Goal: Transaction & Acquisition: Purchase product/service

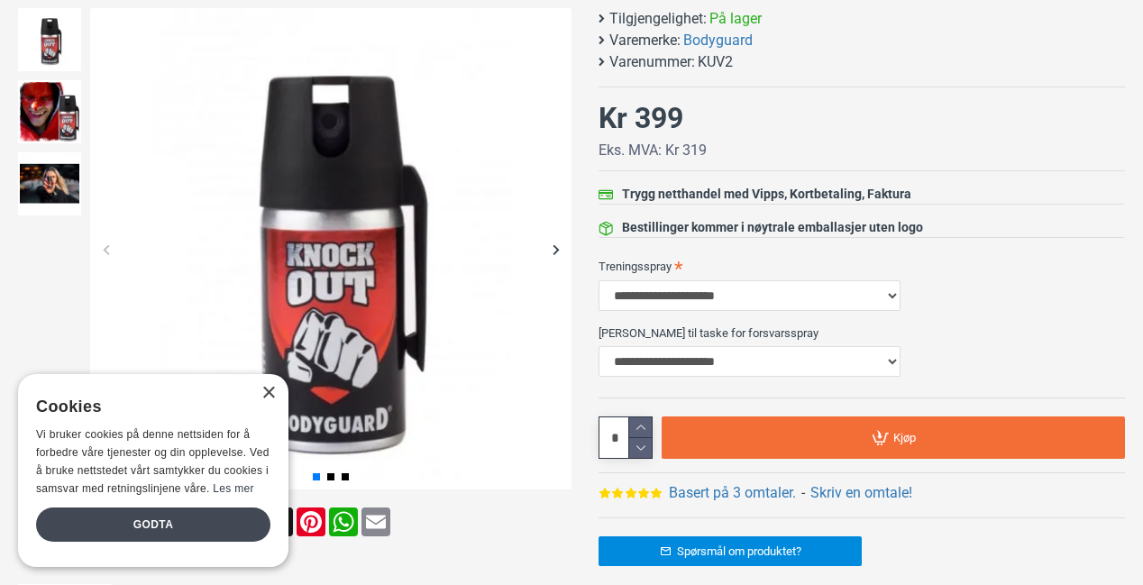
click at [171, 519] on div "Godta" at bounding box center [153, 524] width 234 height 34
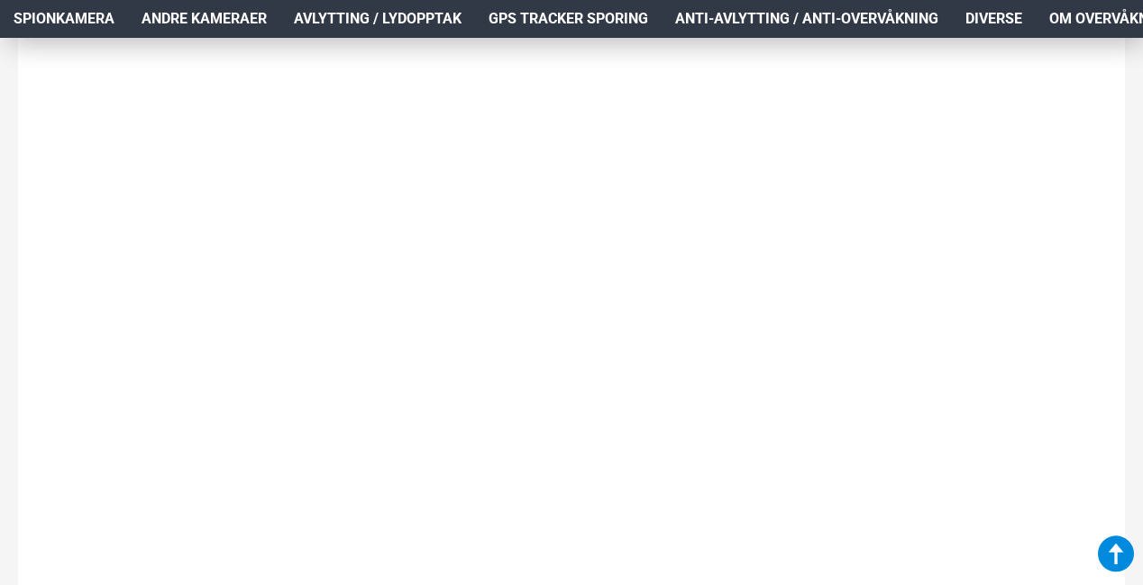
scroll to position [2805, 0]
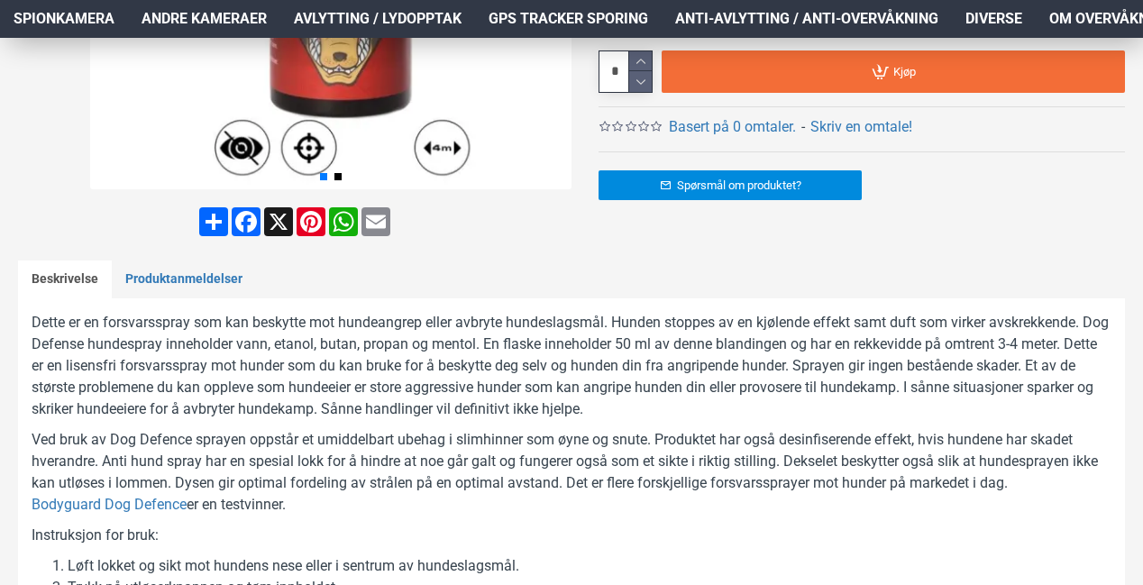
scroll to position [751, 0]
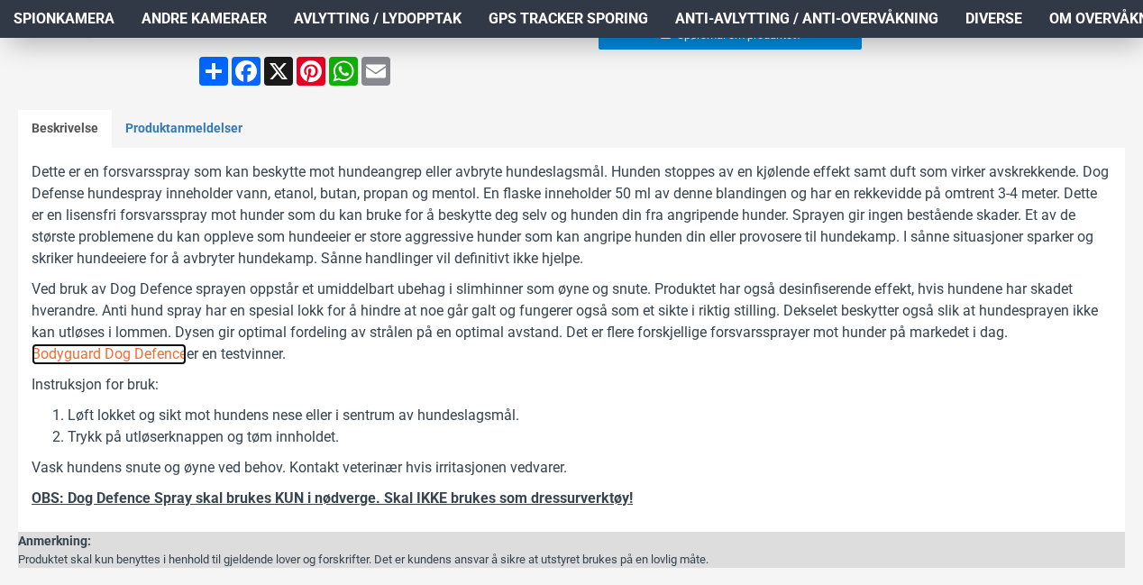
click at [155, 351] on link "Bodyguard Dog Defence" at bounding box center [109, 354] width 155 height 22
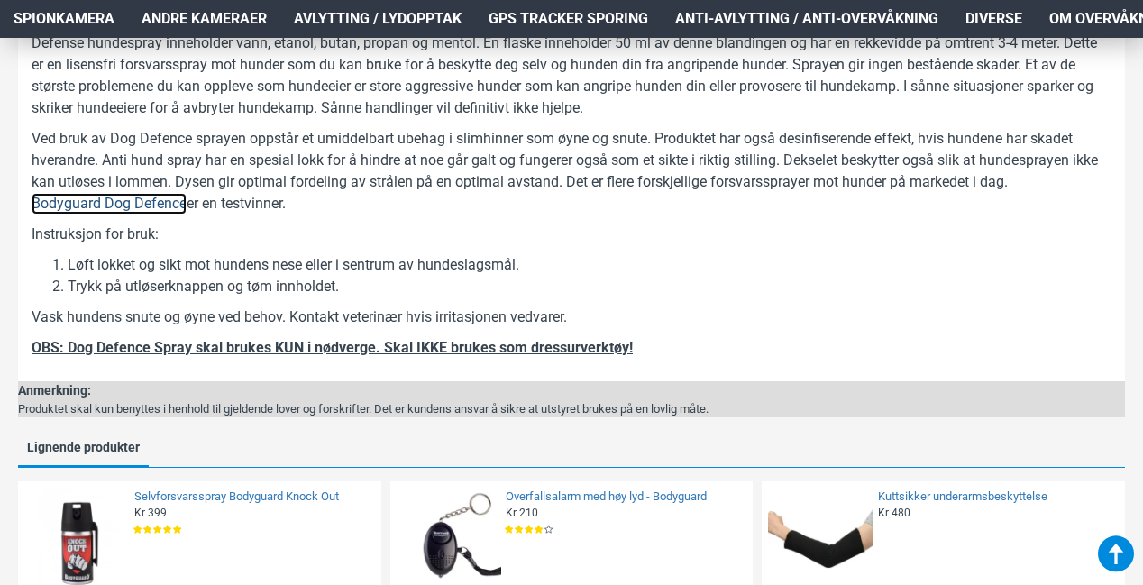
scroll to position [1051, 0]
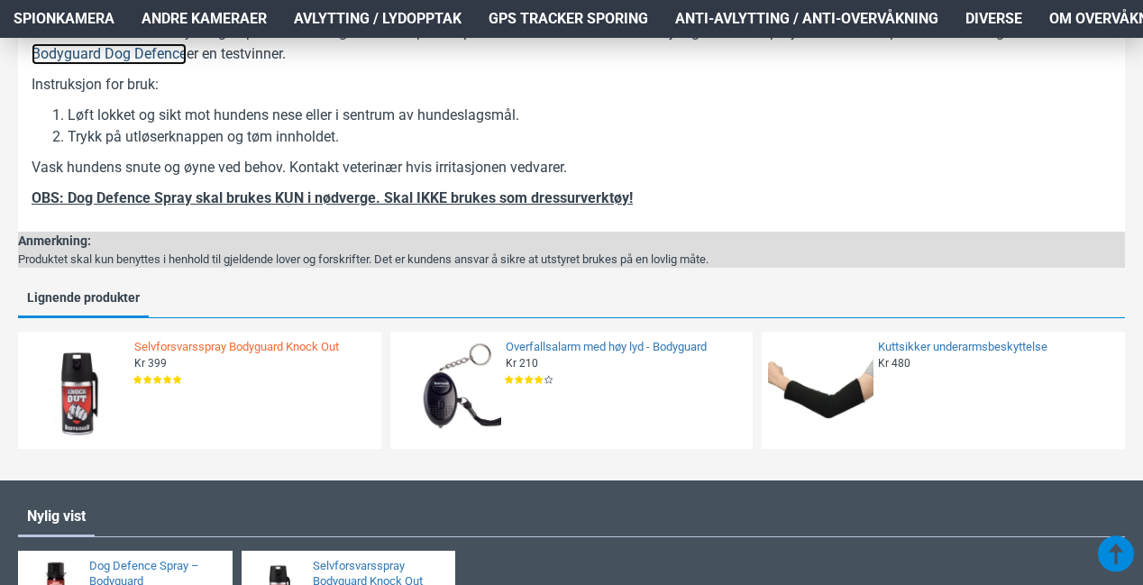
click at [245, 347] on link "Selvforsvarsspray Bodyguard Knock Out" at bounding box center [252, 347] width 236 height 15
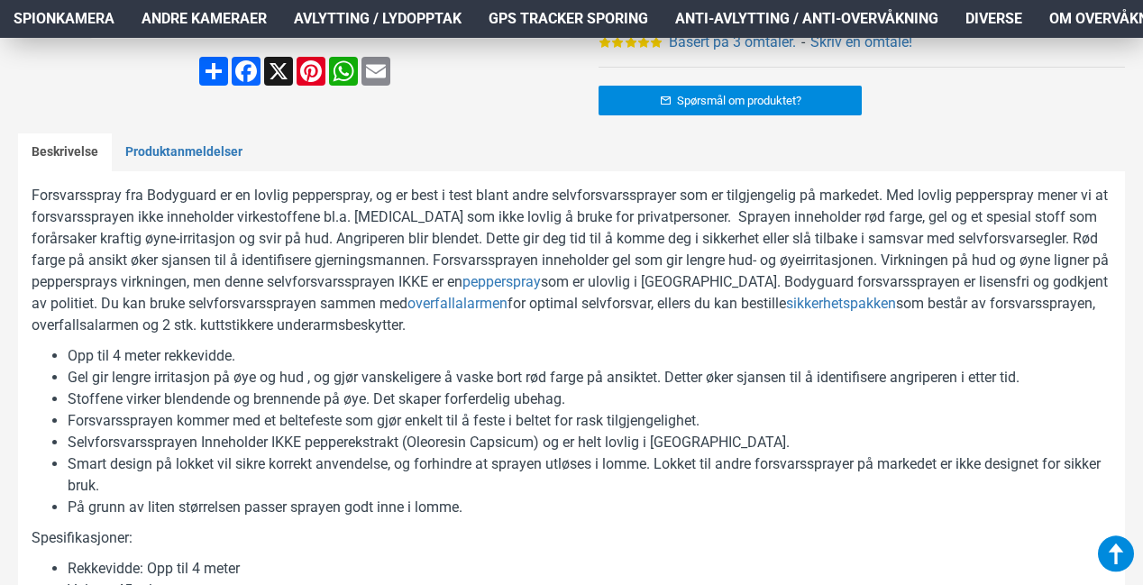
scroll to position [150, 0]
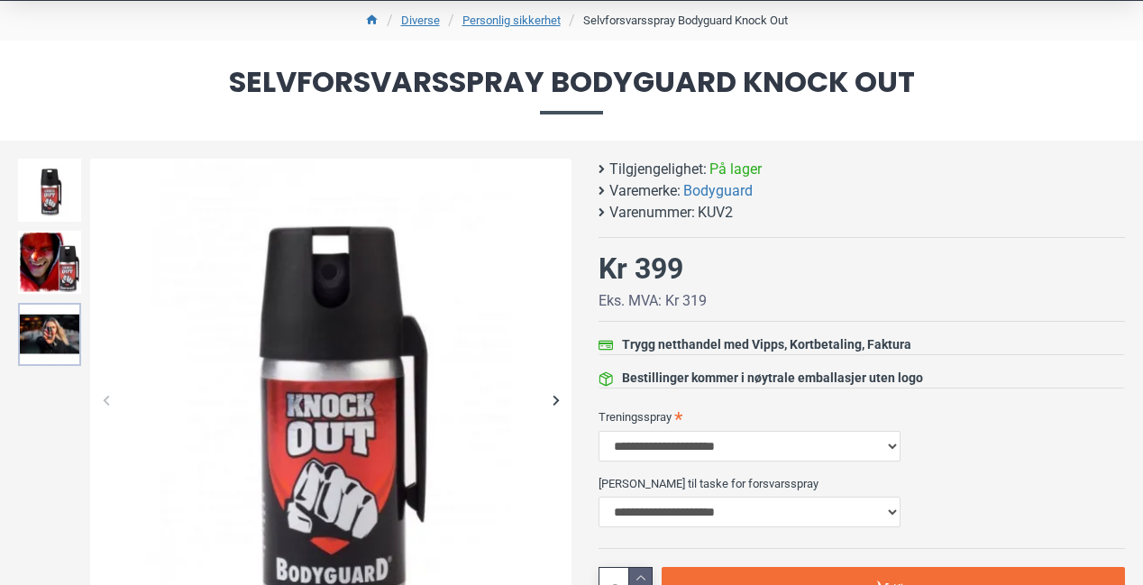
click at [55, 323] on img at bounding box center [49, 334] width 63 height 63
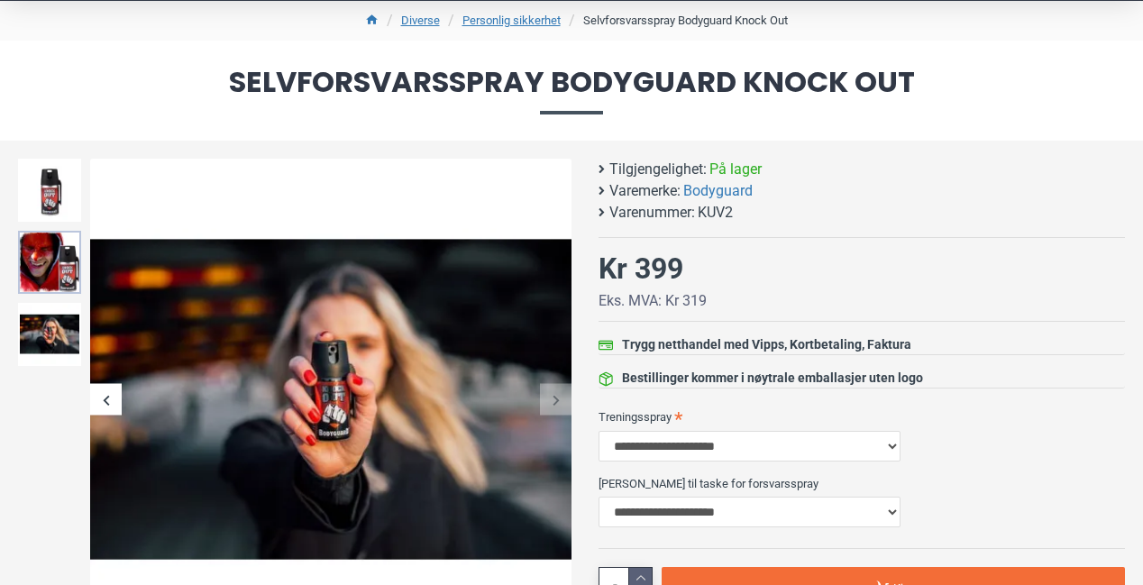
click at [54, 273] on img at bounding box center [49, 262] width 63 height 63
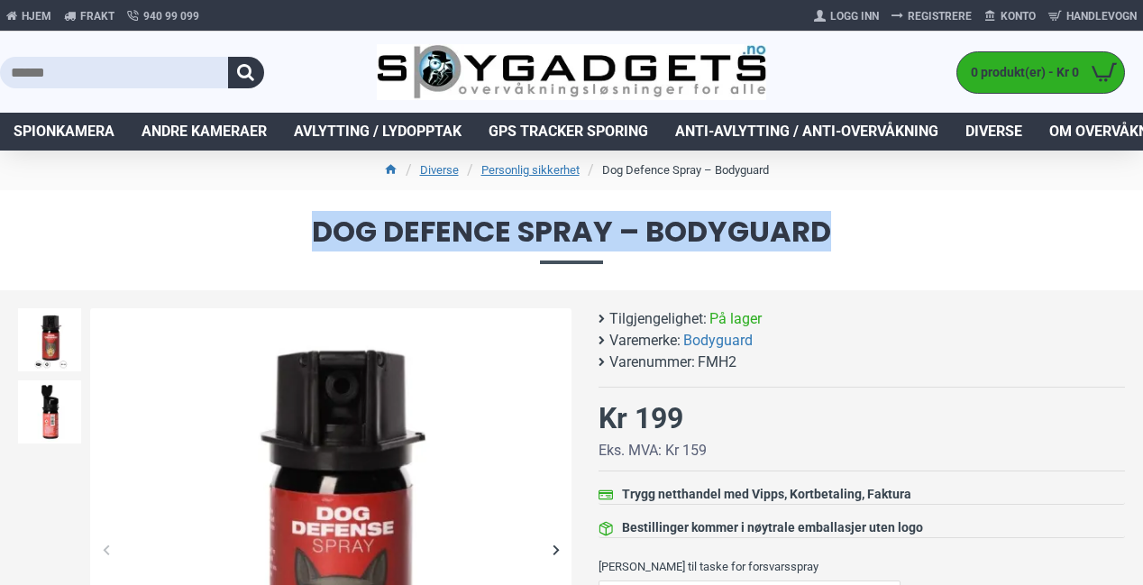
drag, startPoint x: 316, startPoint y: 223, endPoint x: 841, endPoint y: 233, distance: 524.7
click at [841, 233] on span "Dog Defence Spray – Bodyguard" at bounding box center [571, 240] width 1107 height 46
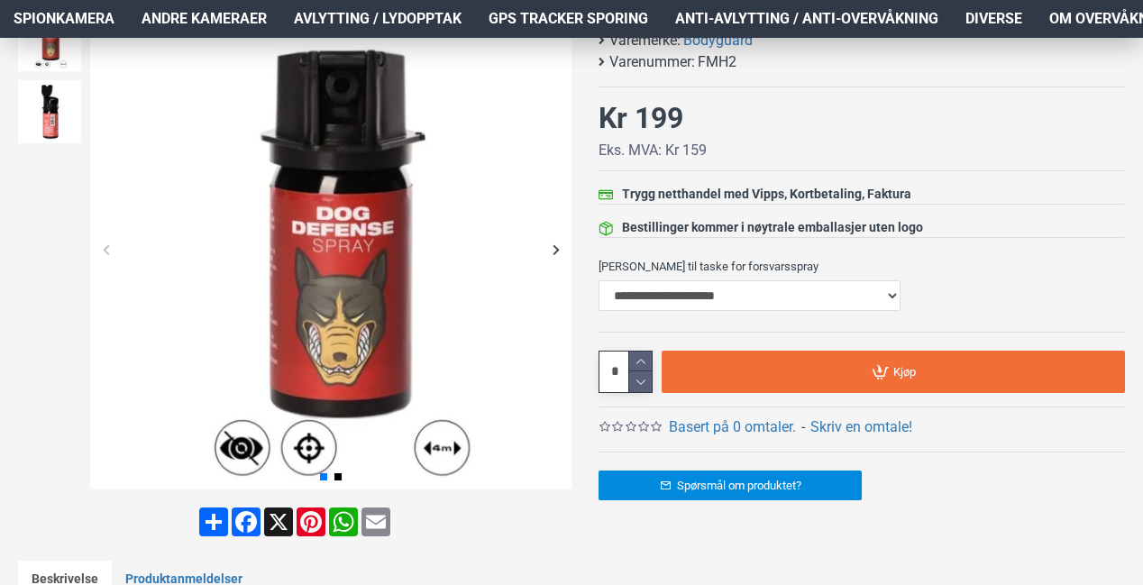
click at [555, 248] on div "Next slide" at bounding box center [556, 249] width 32 height 32
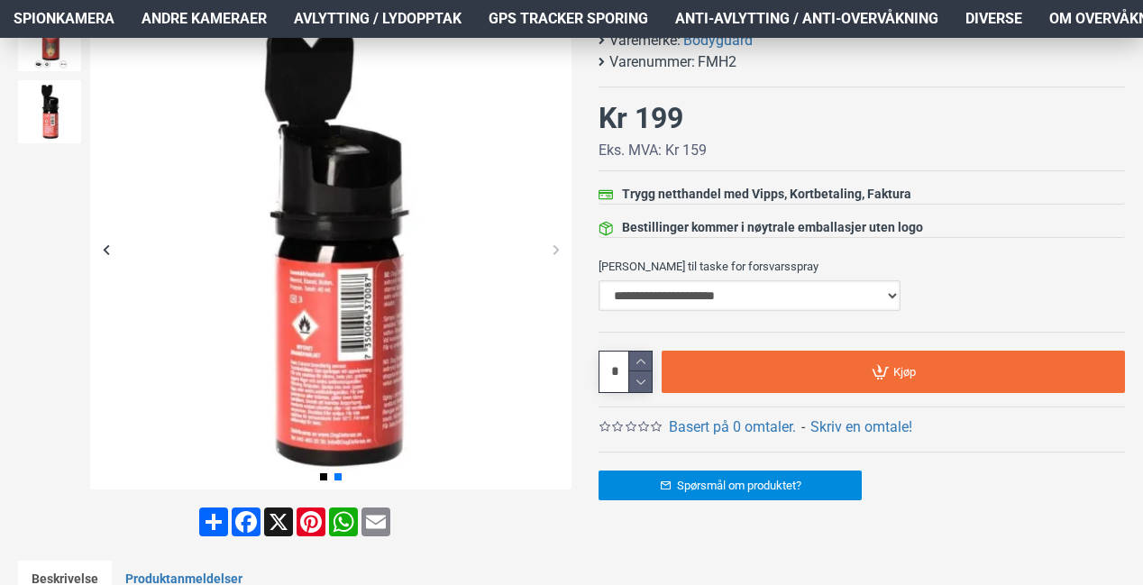
click at [690, 288] on select "**********" at bounding box center [750, 295] width 302 height 31
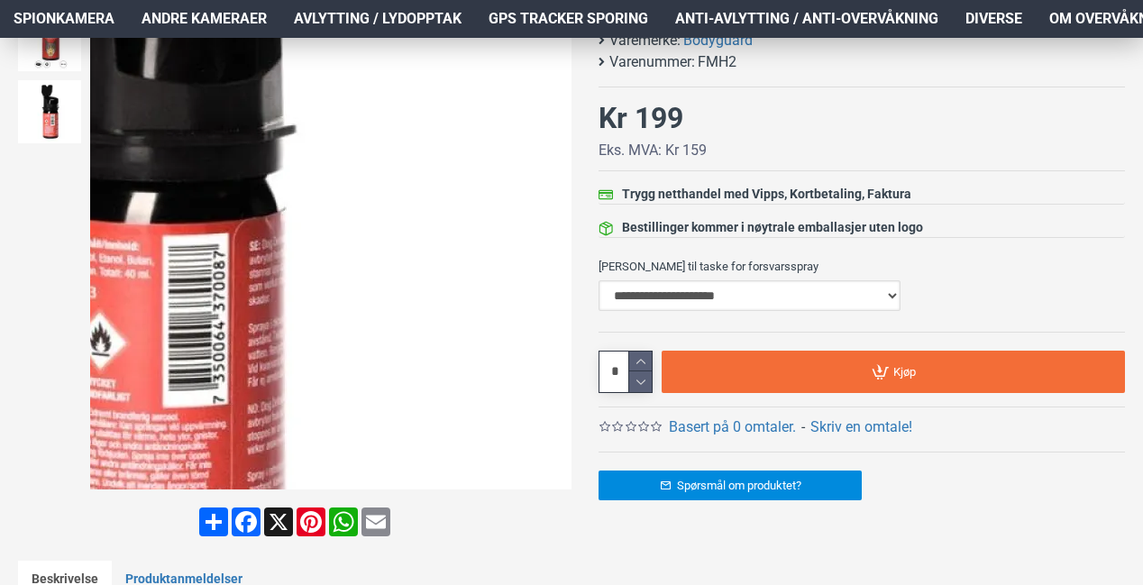
scroll to position [0, 0]
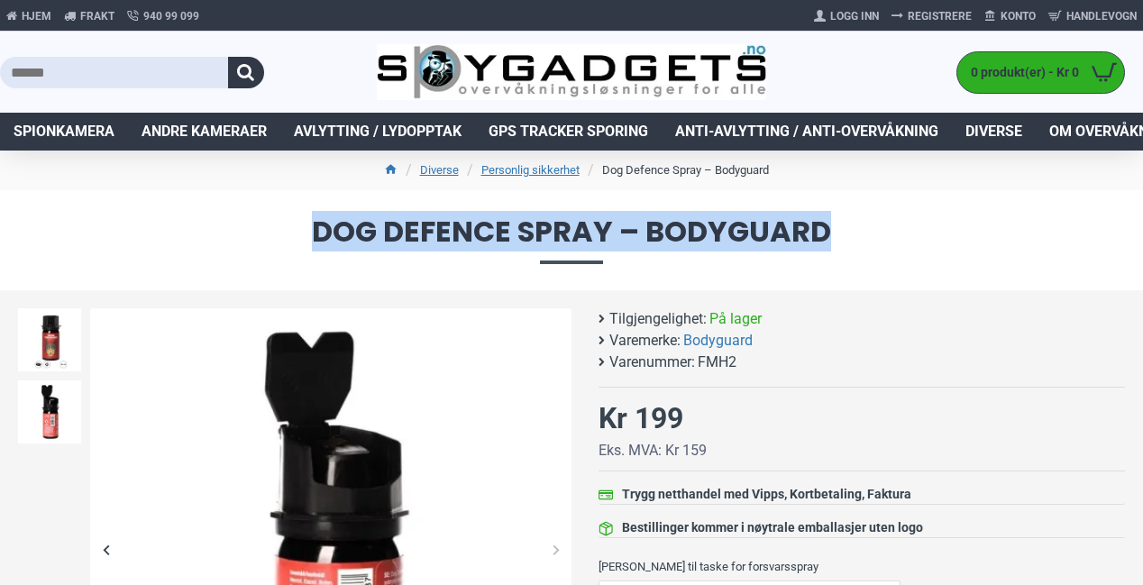
drag, startPoint x: 317, startPoint y: 224, endPoint x: 830, endPoint y: 252, distance: 513.6
click at [830, 252] on span "Dog Defence Spray – Bodyguard" at bounding box center [571, 240] width 1107 height 46
